Goal: Task Accomplishment & Management: Manage account settings

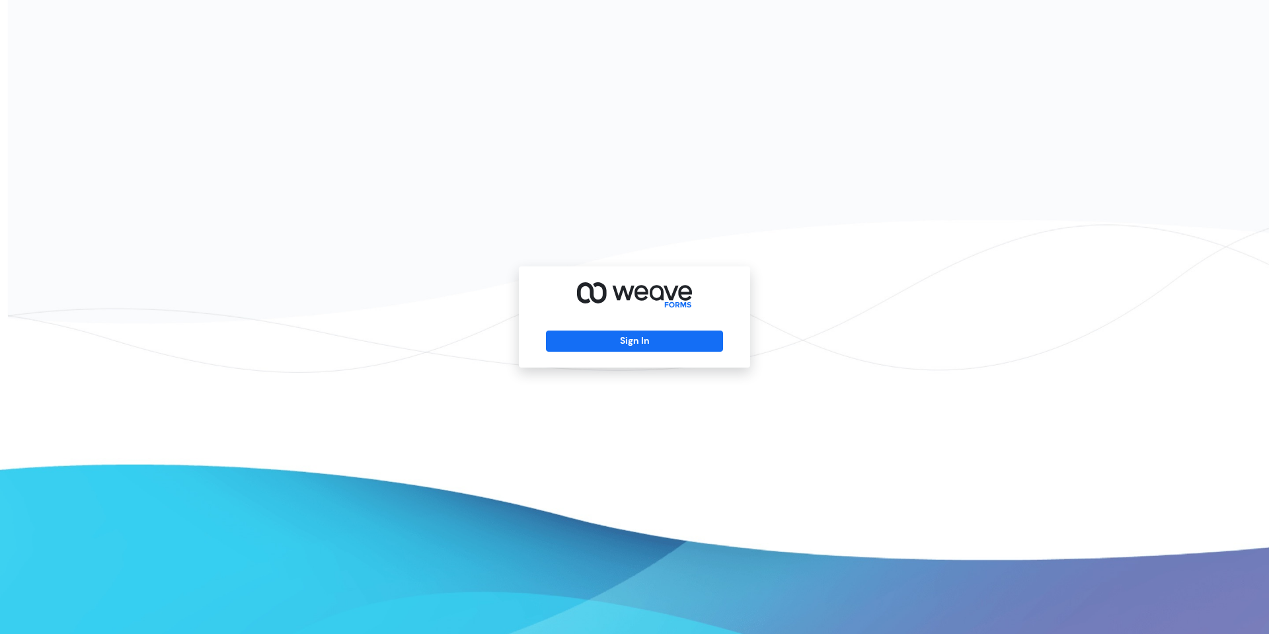
click at [603, 352] on div "Sign In" at bounding box center [634, 316] width 231 height 101
click at [605, 342] on button "Sign In" at bounding box center [634, 340] width 176 height 21
